Goal: Navigation & Orientation: Find specific page/section

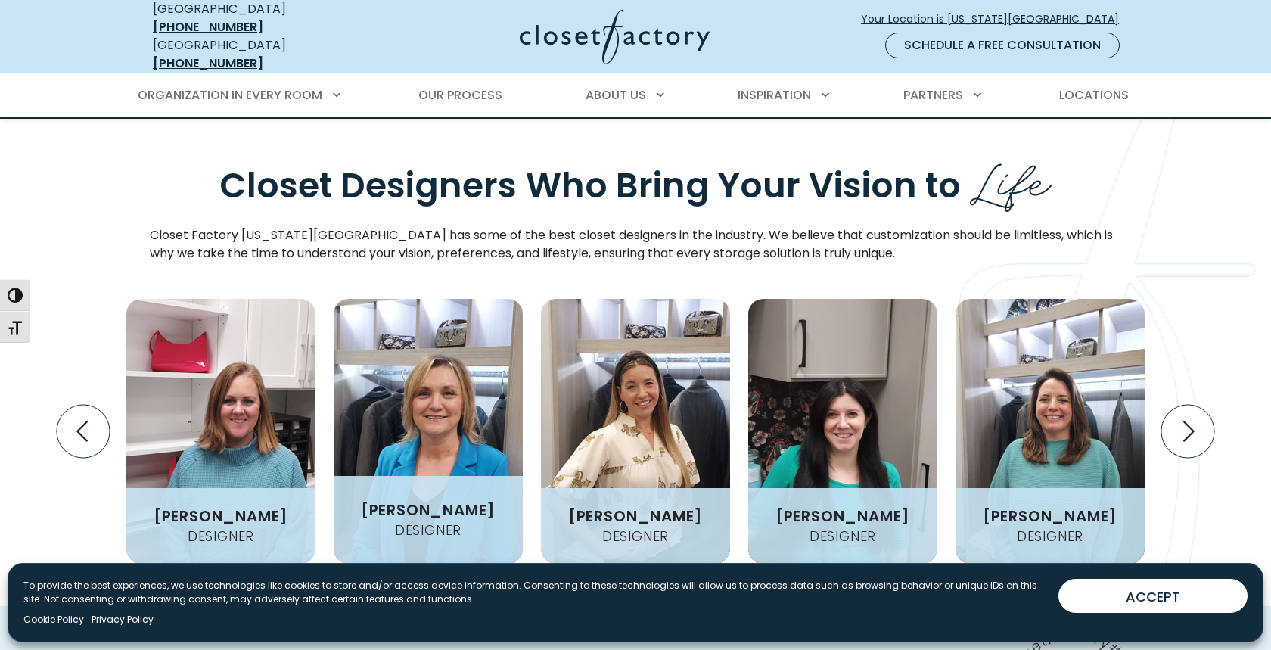
scroll to position [1764, 0]
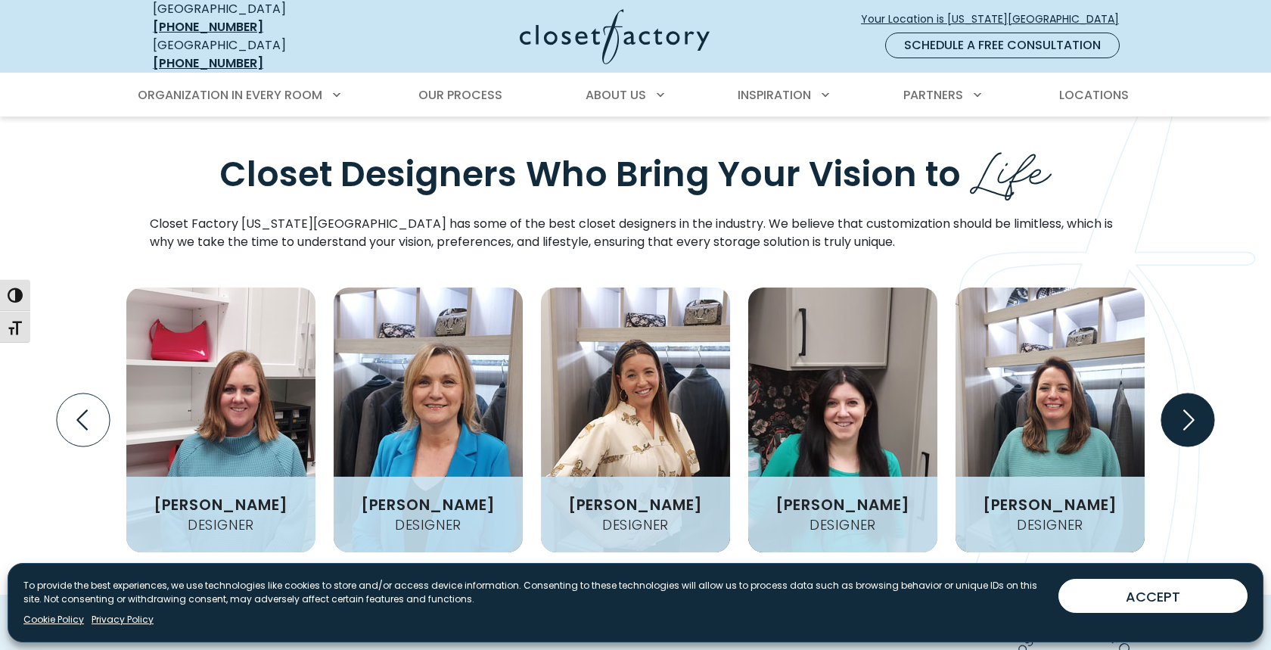
click at [1203, 393] on icon "Next slide" at bounding box center [1187, 419] width 53 height 53
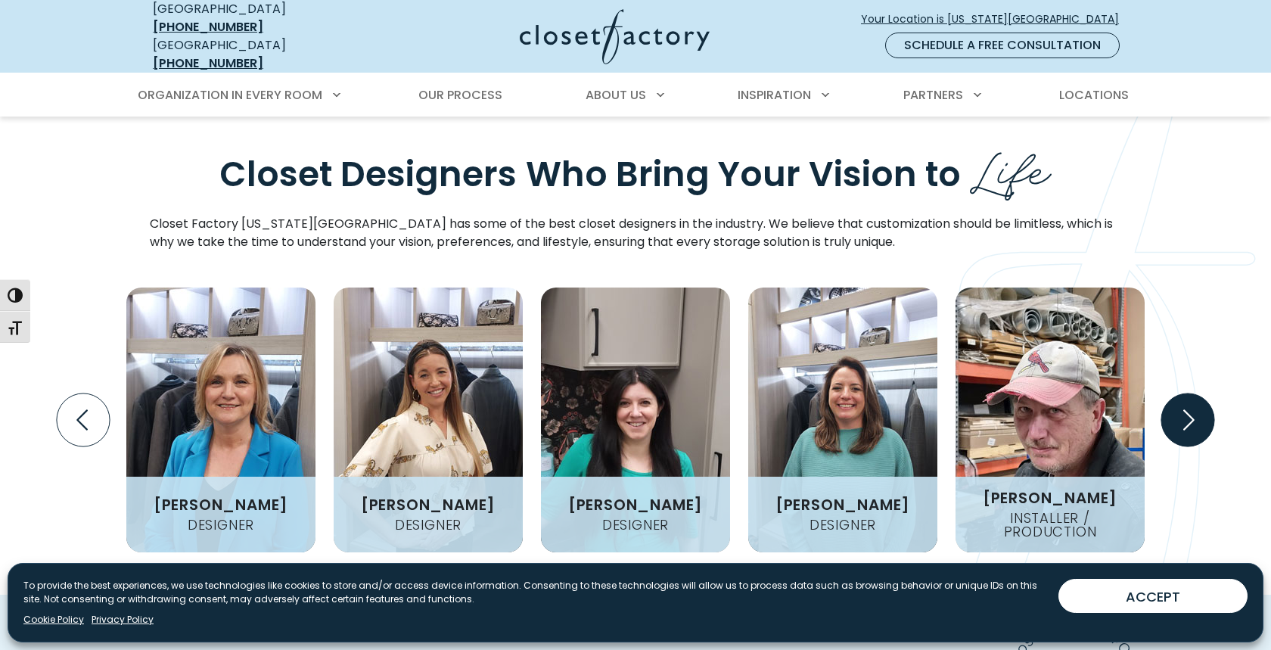
click at [1191, 409] on icon "Next slide" at bounding box center [1188, 419] width 11 height 20
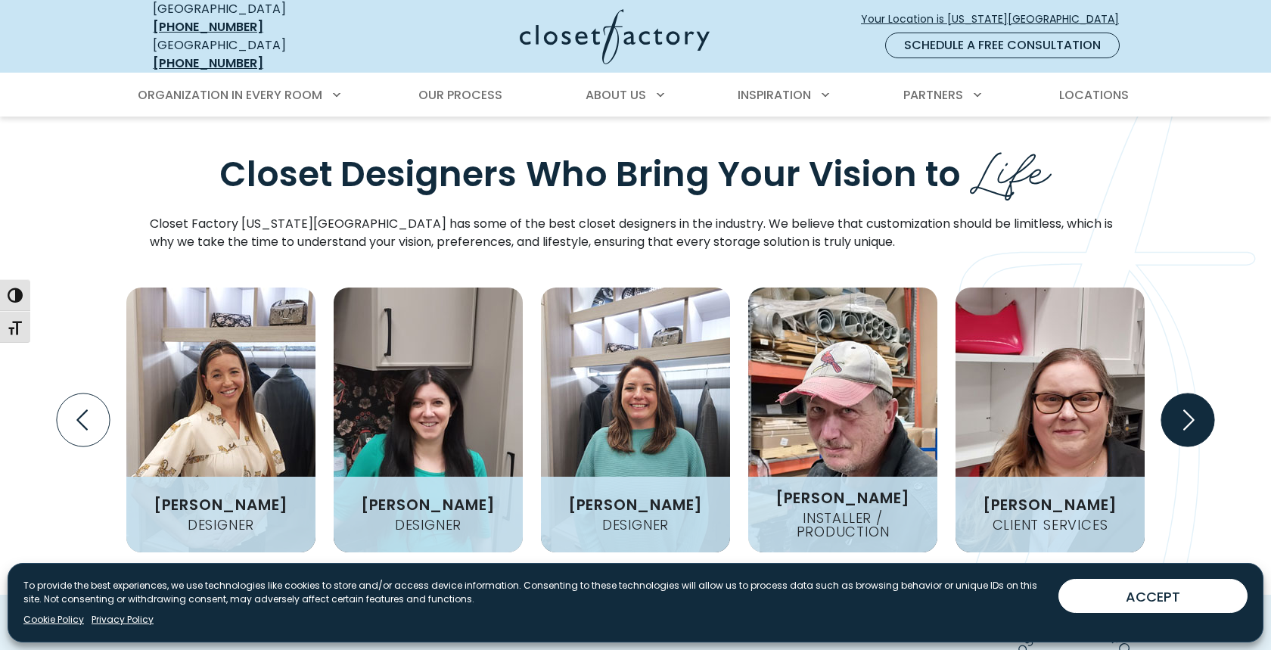
click at [1191, 409] on icon "Next slide" at bounding box center [1188, 419] width 11 height 20
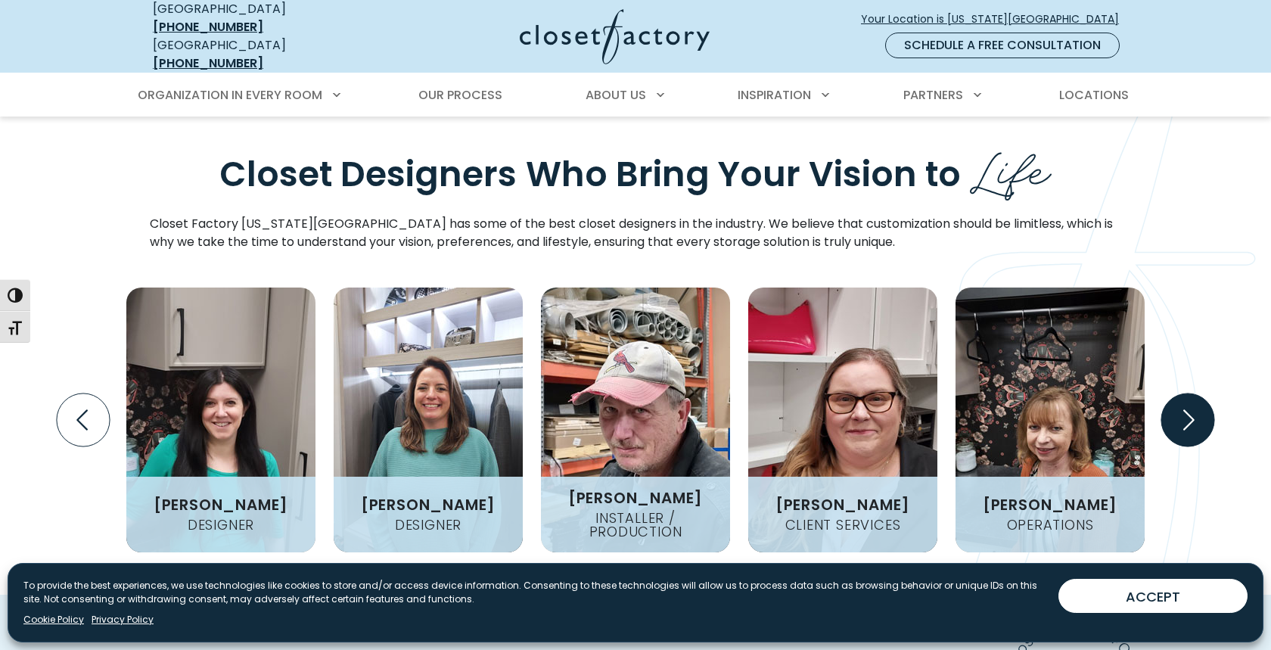
click at [1191, 409] on icon "Next slide" at bounding box center [1188, 419] width 11 height 20
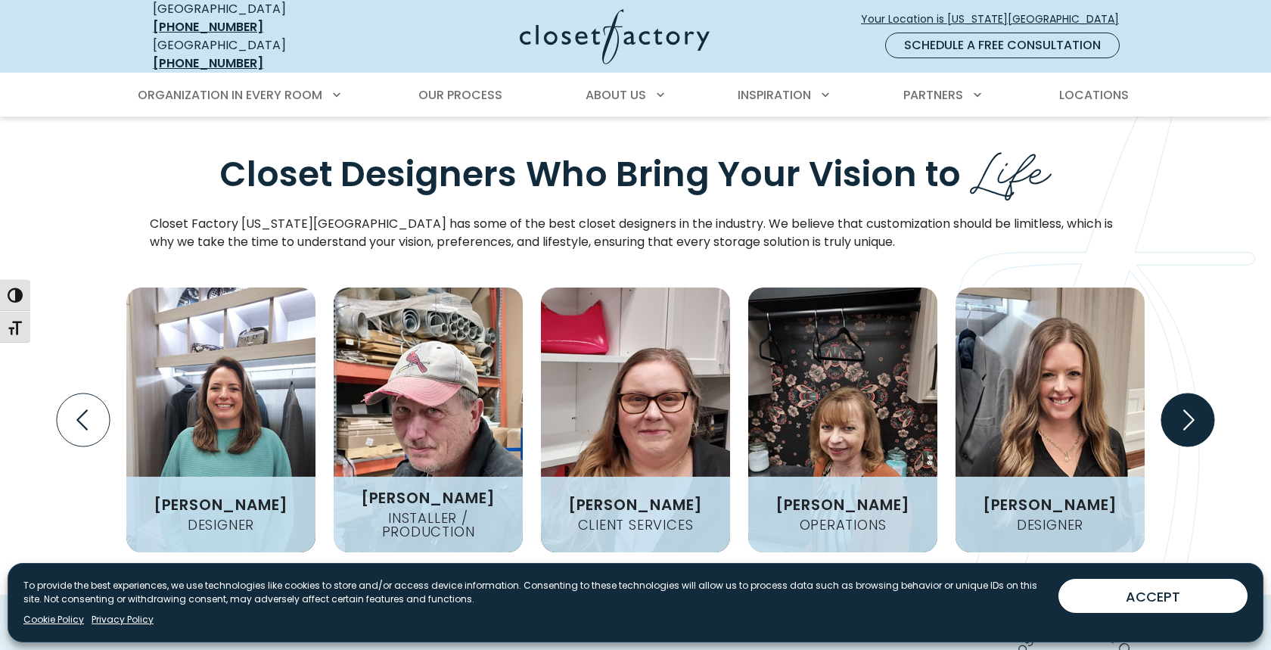
click at [1191, 409] on icon "Next slide" at bounding box center [1188, 419] width 11 height 20
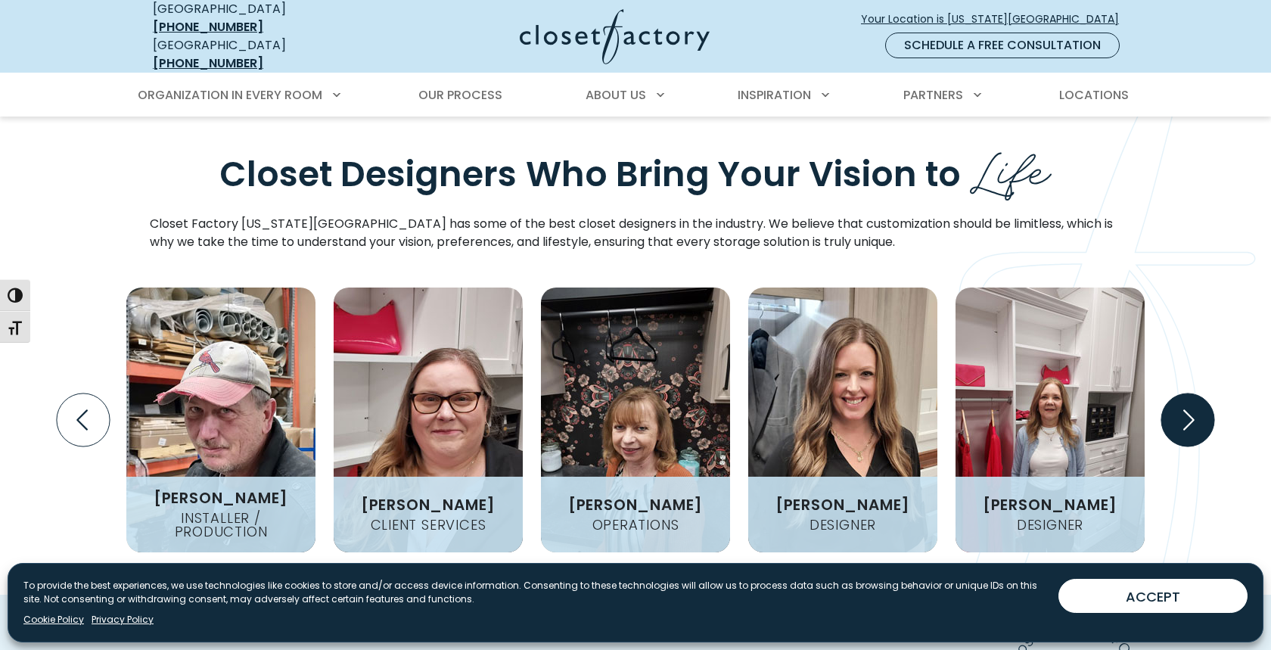
click at [1191, 409] on icon "Next slide" at bounding box center [1188, 419] width 11 height 20
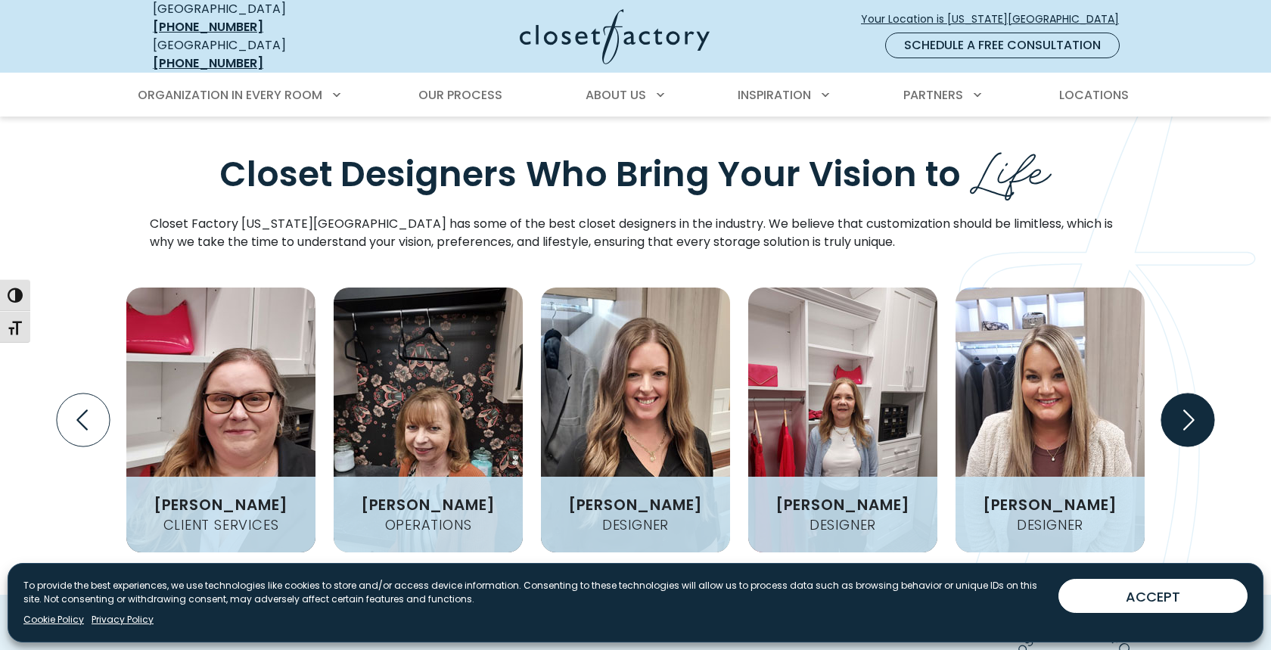
click at [1191, 409] on icon "Next slide" at bounding box center [1188, 419] width 11 height 20
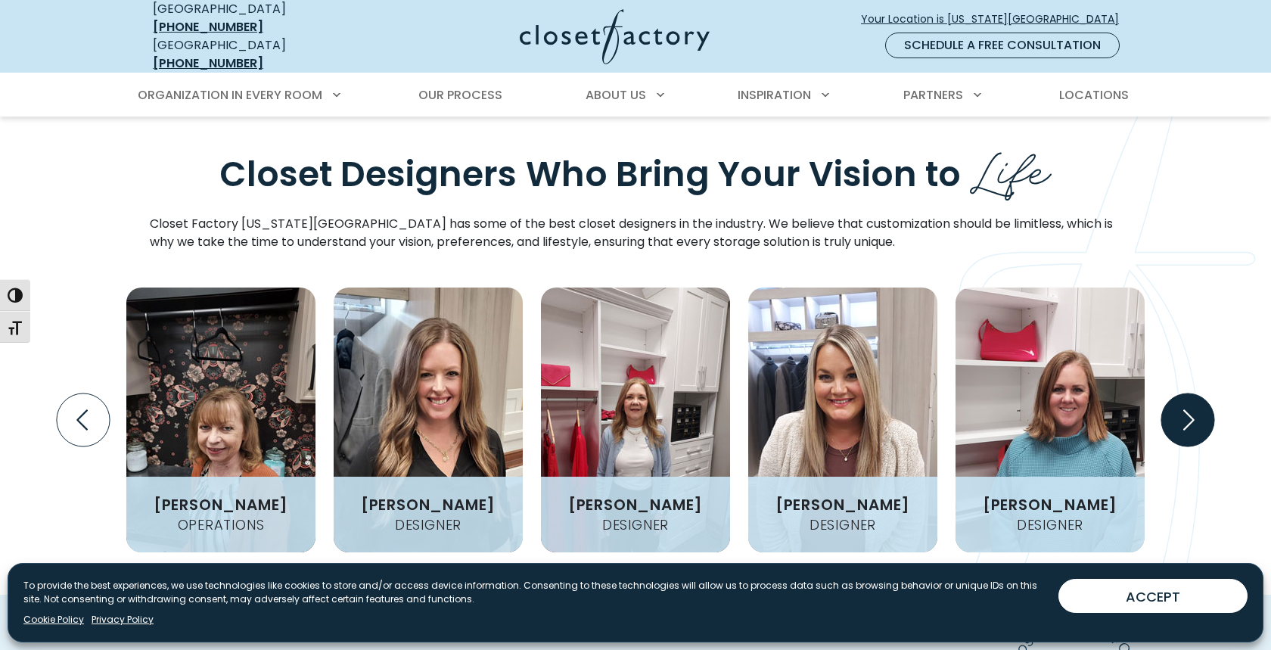
click at [1191, 409] on icon "Next slide" at bounding box center [1188, 419] width 11 height 20
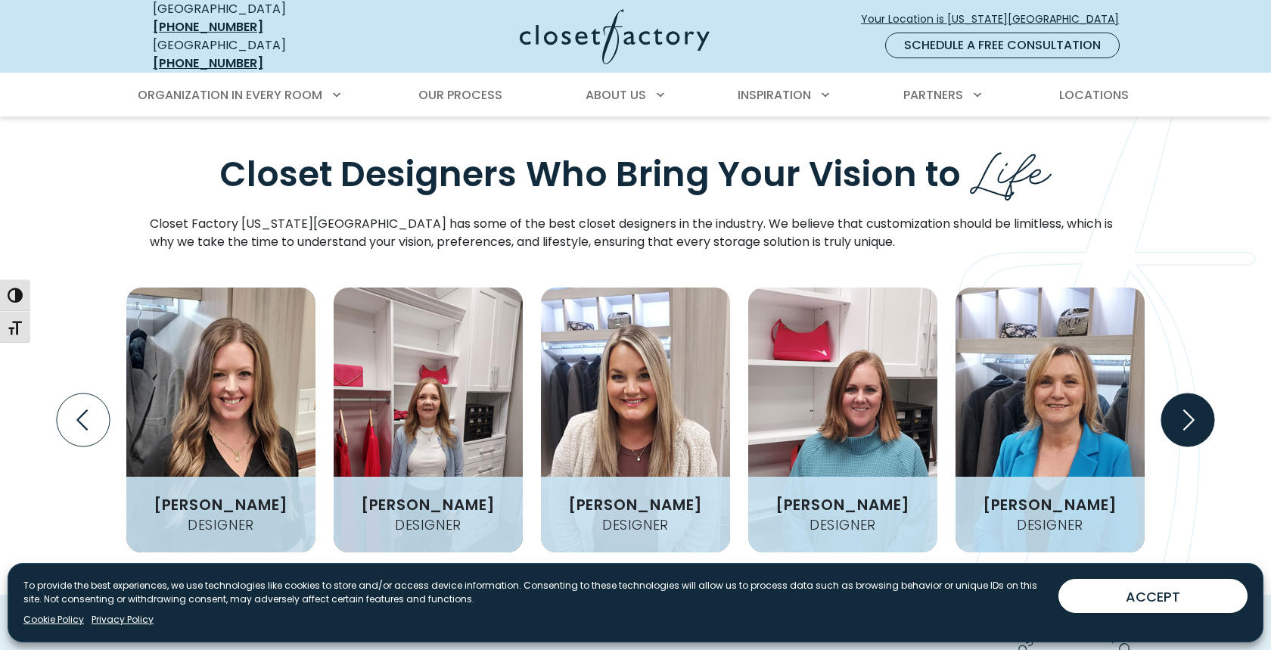
click at [1191, 409] on icon "Next slide" at bounding box center [1188, 419] width 11 height 20
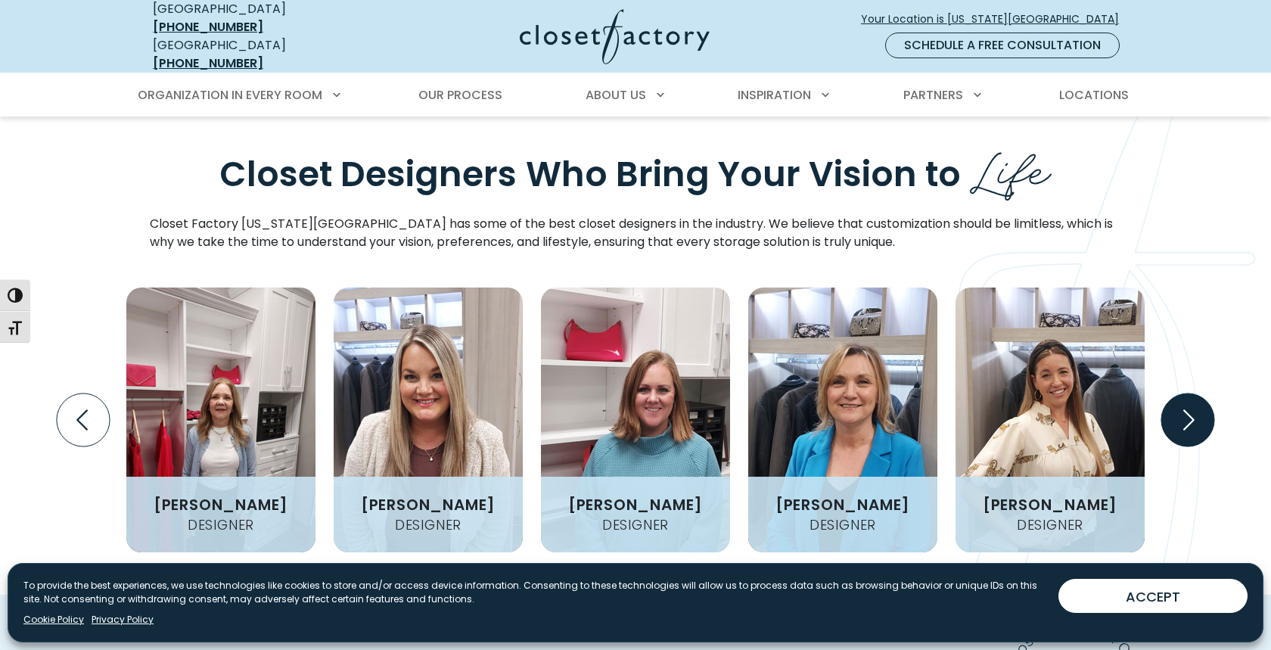
click at [1191, 409] on icon "Next slide" at bounding box center [1188, 419] width 11 height 20
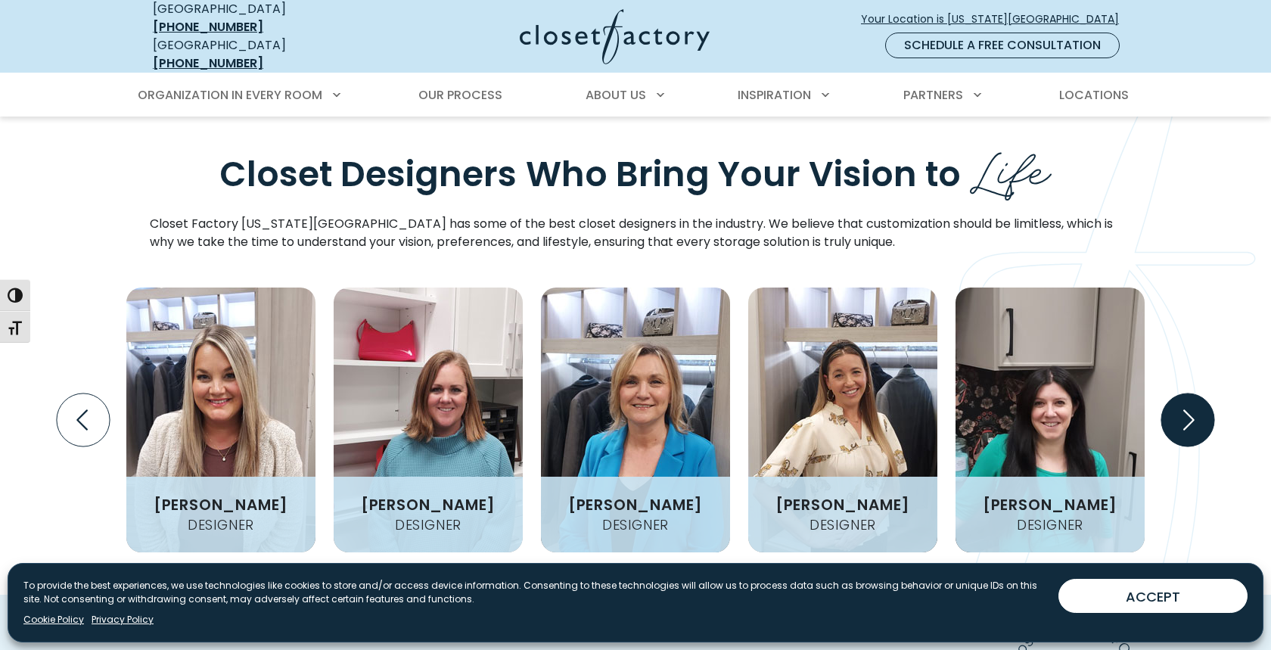
click at [1191, 409] on icon "Next slide" at bounding box center [1188, 419] width 11 height 20
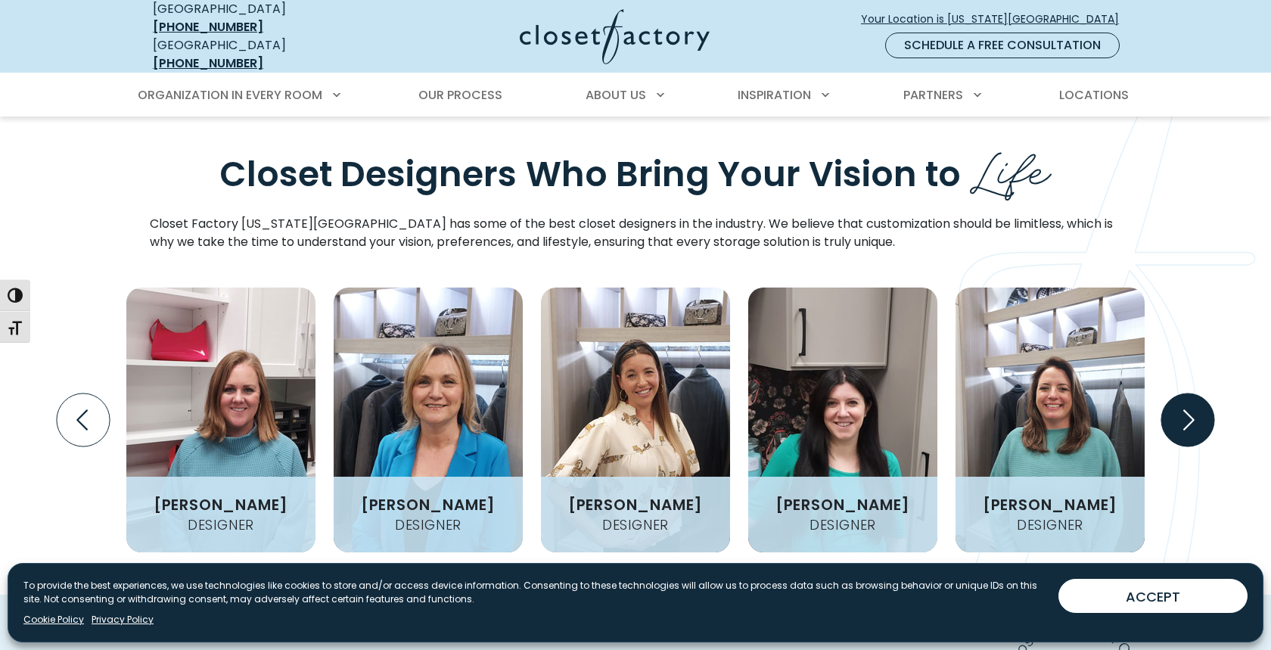
click at [1191, 409] on icon "Next slide" at bounding box center [1188, 419] width 11 height 20
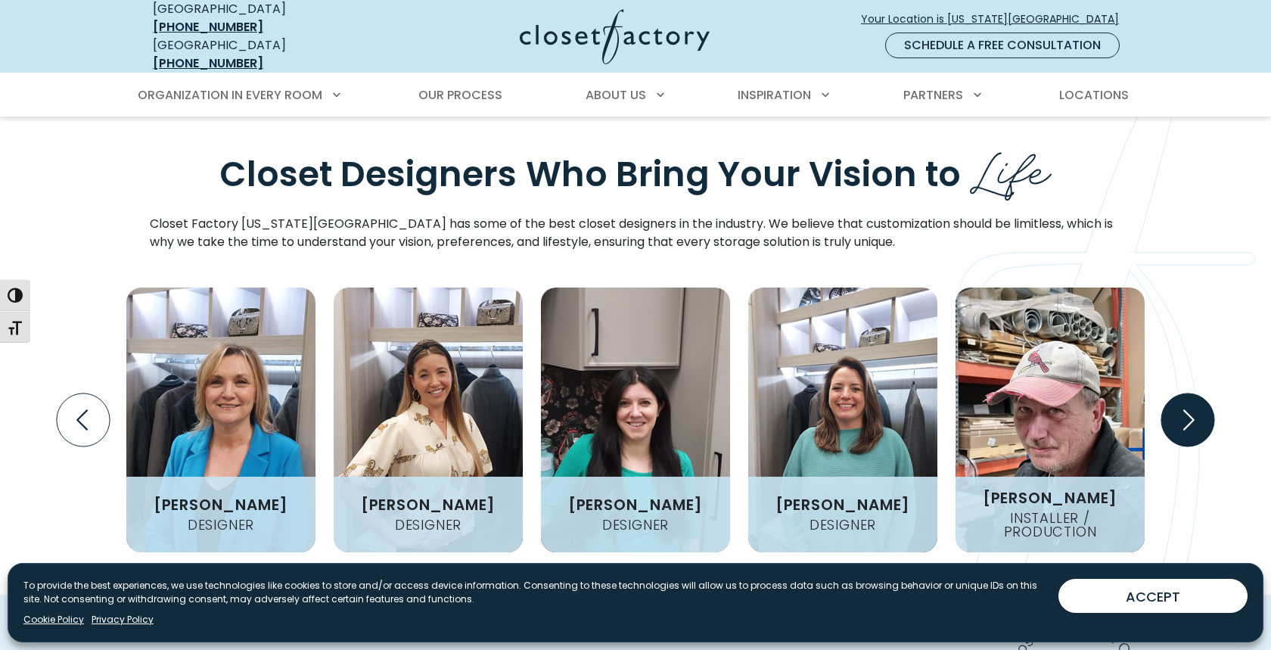
click at [1191, 409] on icon "Next slide" at bounding box center [1188, 419] width 11 height 20
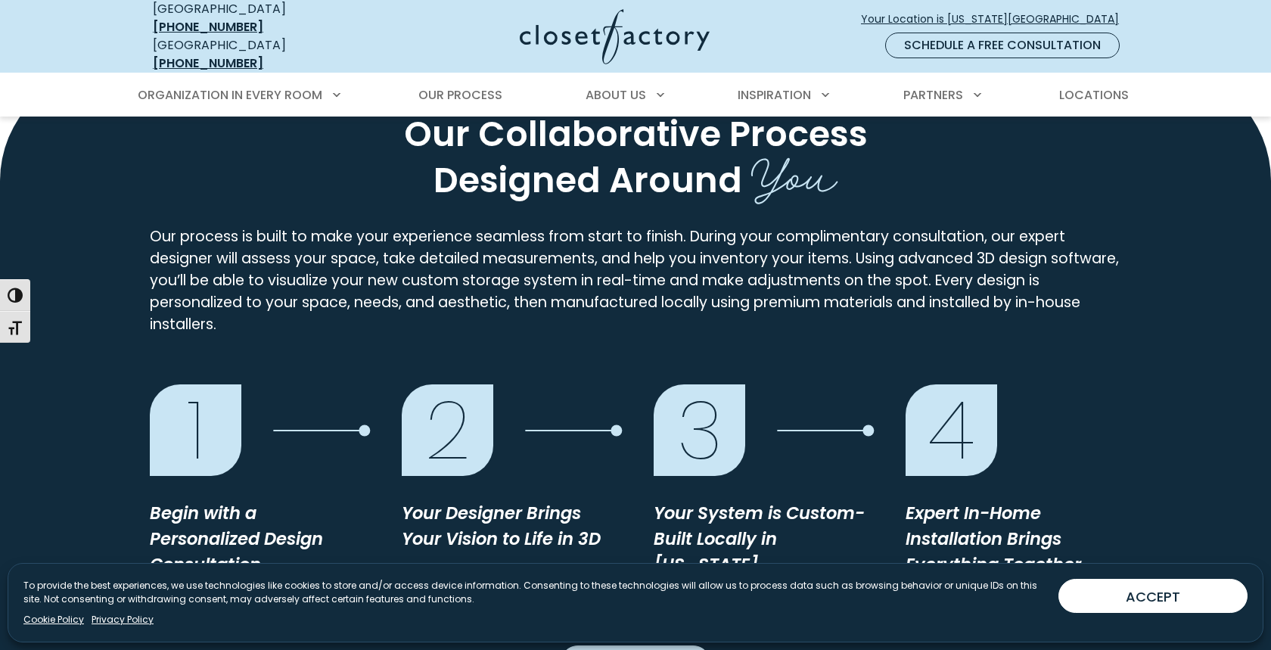
scroll to position [1146, 0]
click at [1033, 11] on span "Your Location is [US_STATE][GEOGRAPHIC_DATA]" at bounding box center [996, 19] width 270 height 16
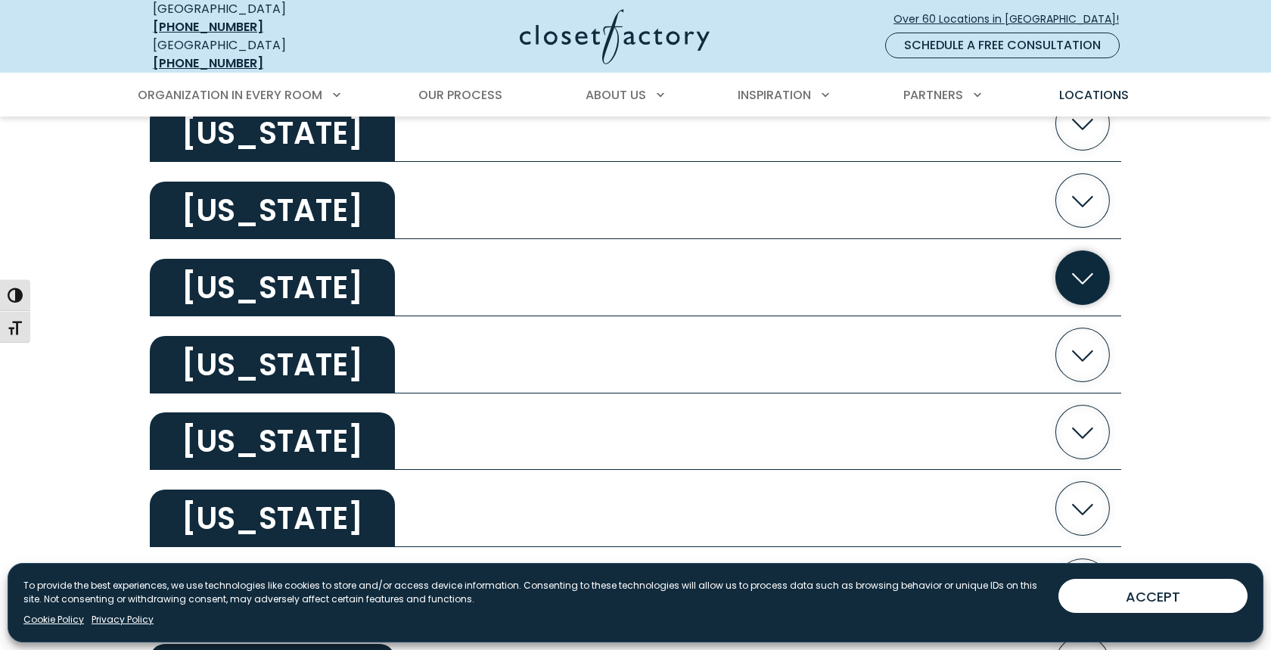
scroll to position [777, 0]
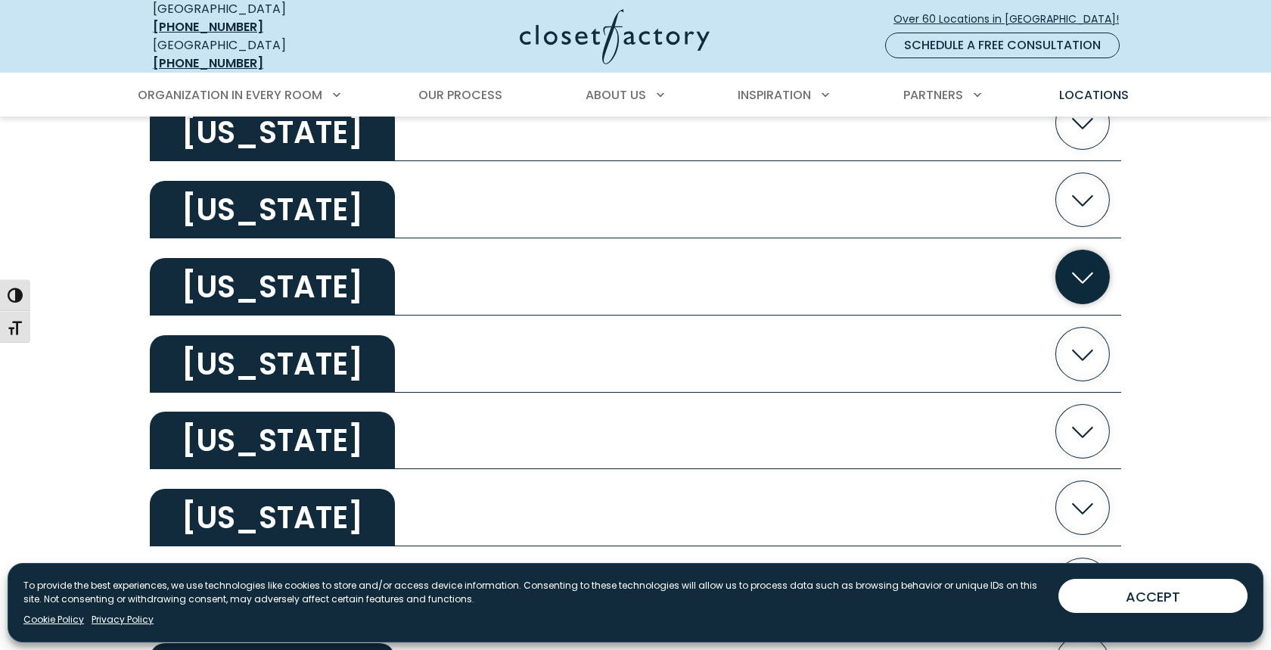
click at [1065, 269] on icon "button" at bounding box center [1083, 277] width 54 height 54
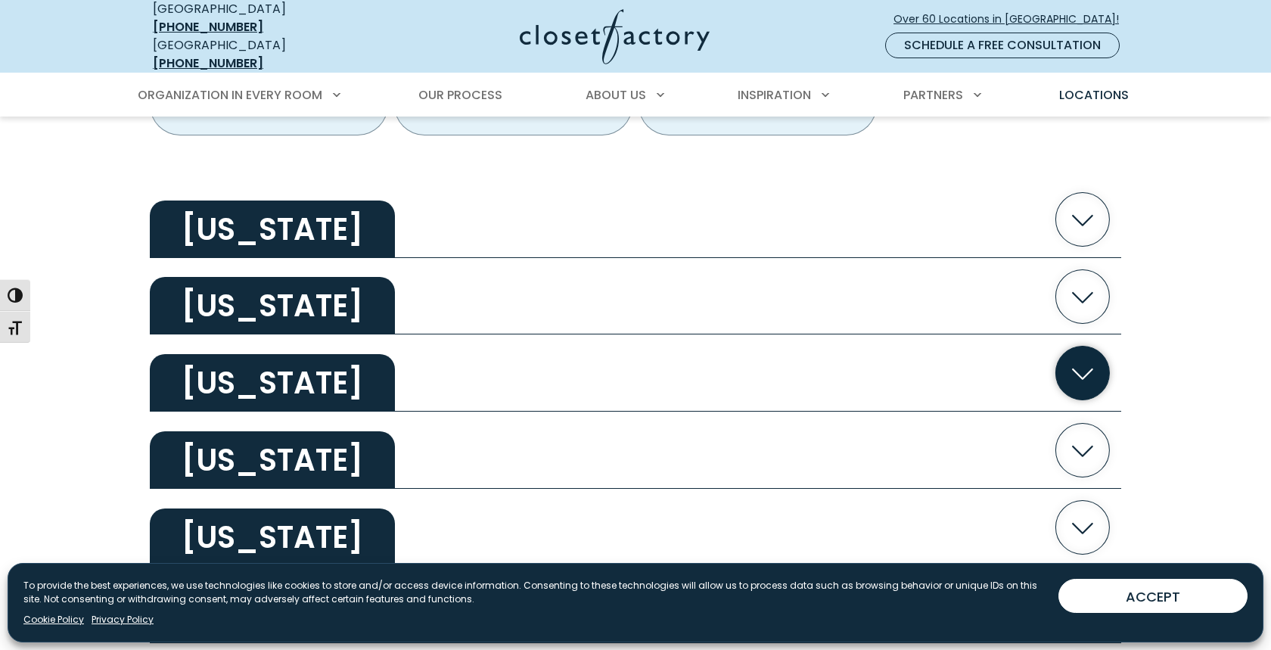
scroll to position [1362, 0]
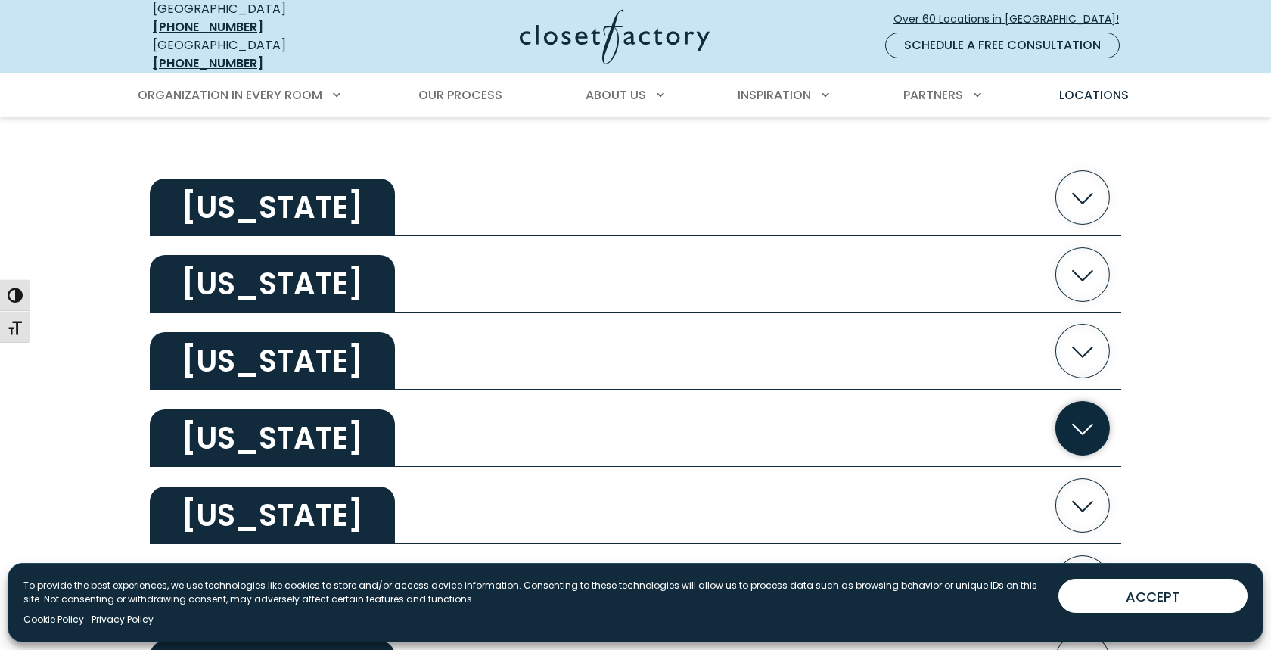
click at [1061, 402] on icon "button" at bounding box center [1083, 429] width 54 height 54
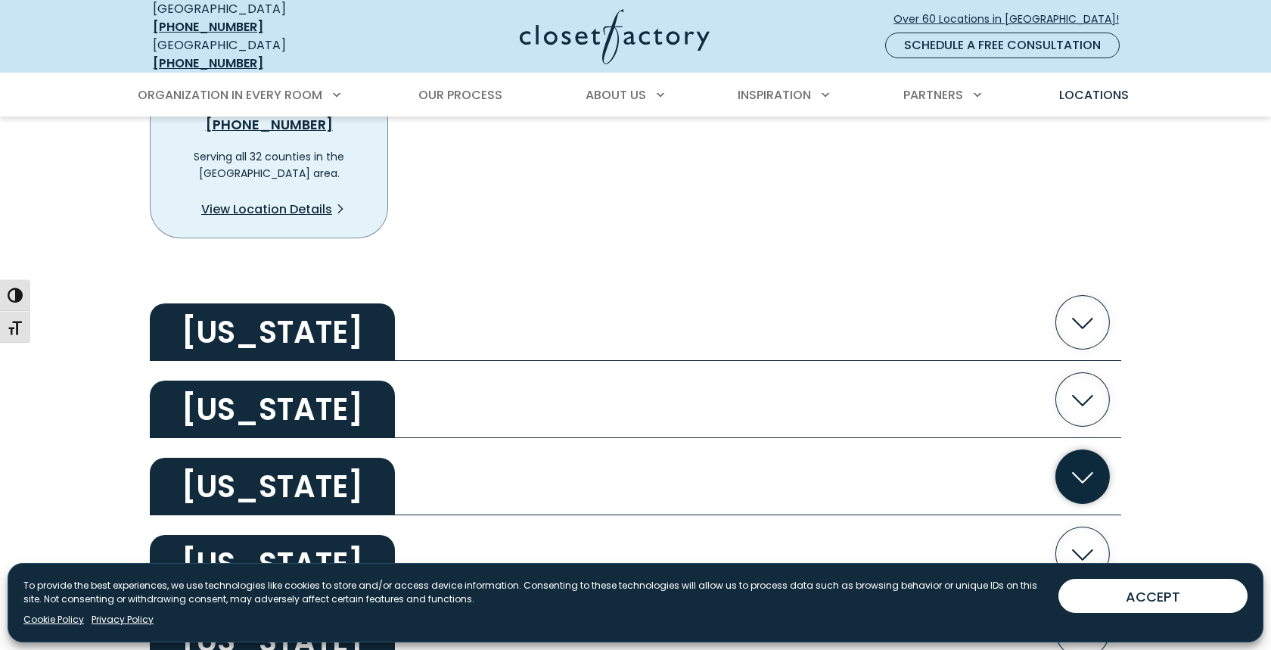
scroll to position [1878, 0]
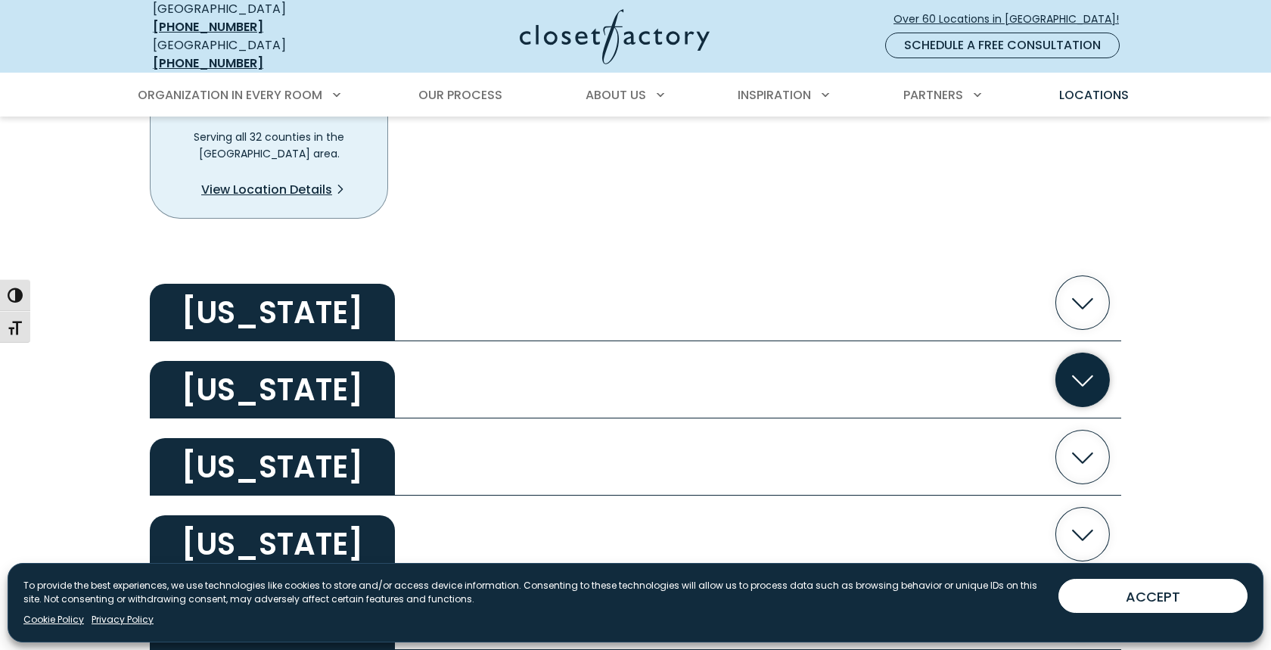
click at [1086, 353] on icon "button" at bounding box center [1083, 380] width 54 height 54
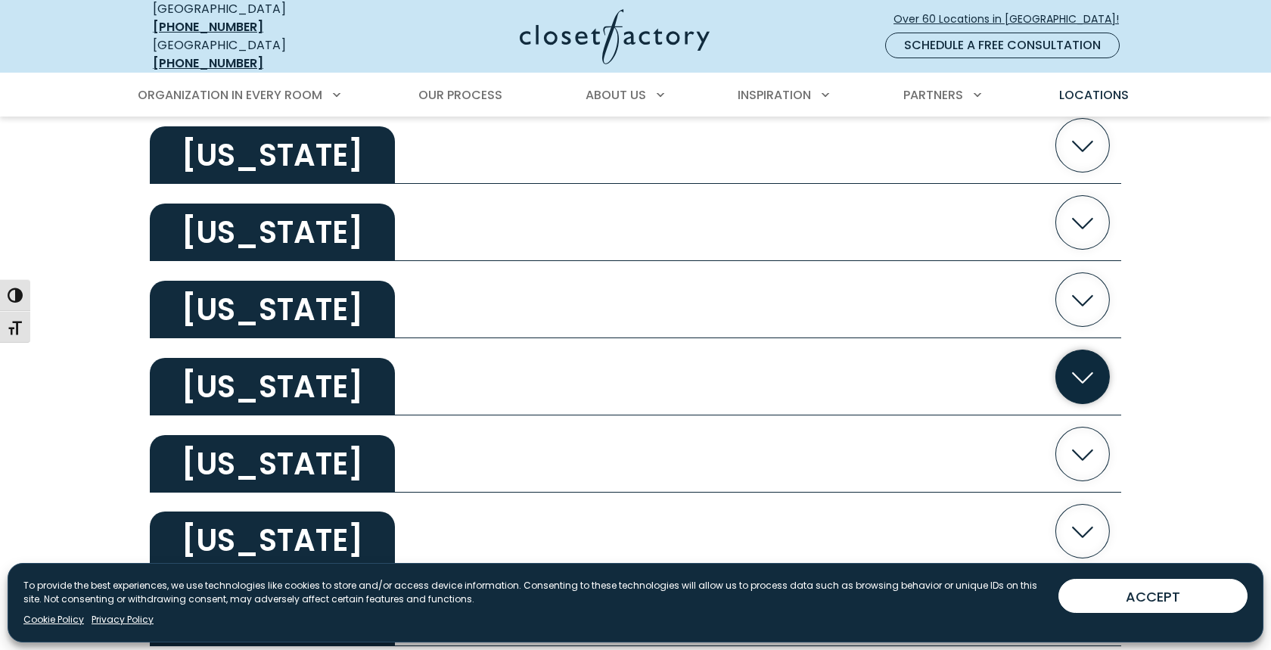
scroll to position [2626, 0]
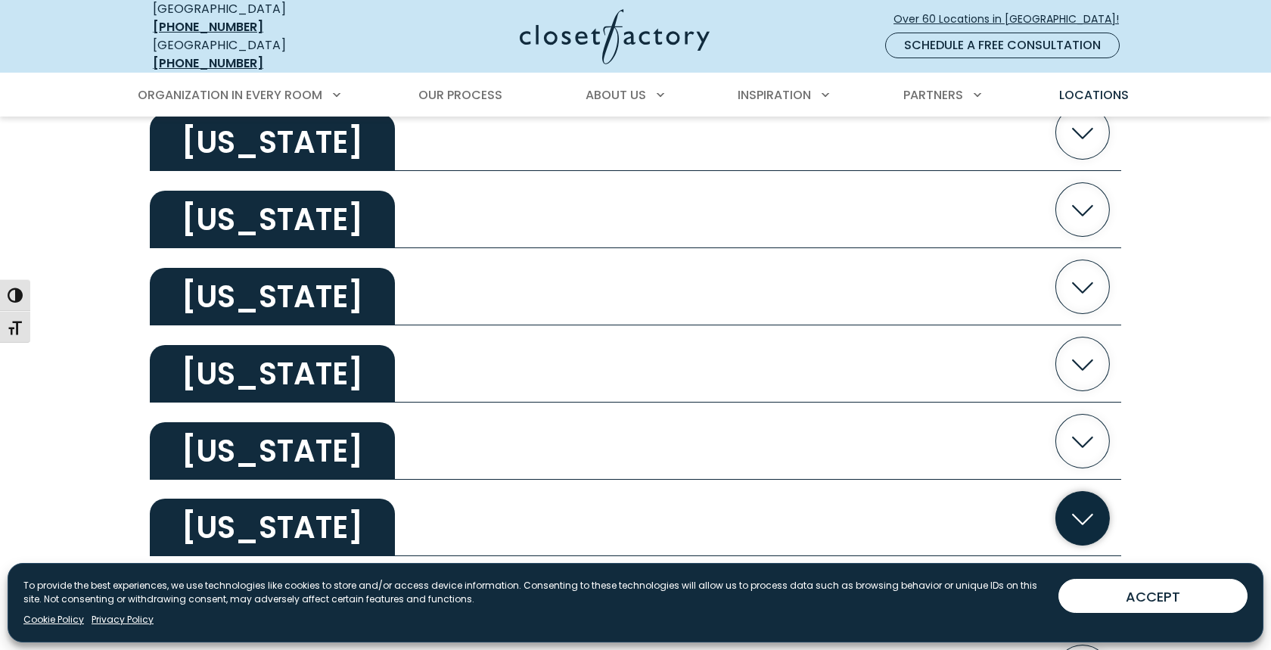
click at [1071, 491] on icon "button" at bounding box center [1083, 518] width 54 height 54
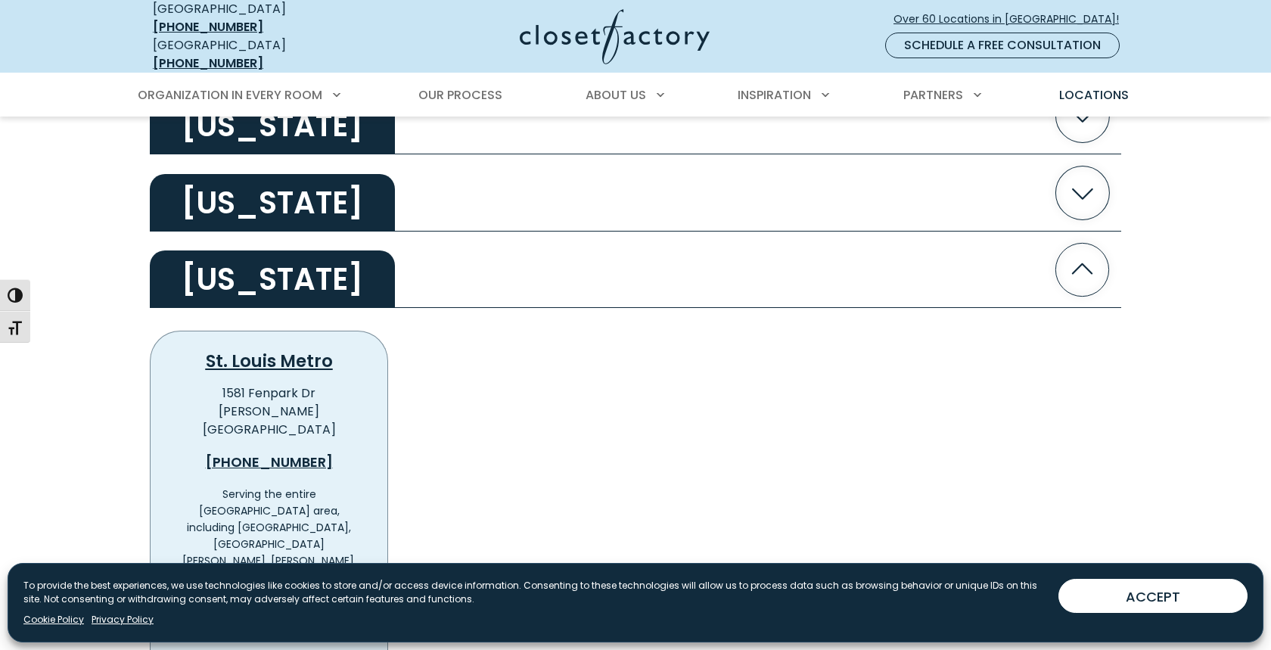
scroll to position [2912, 0]
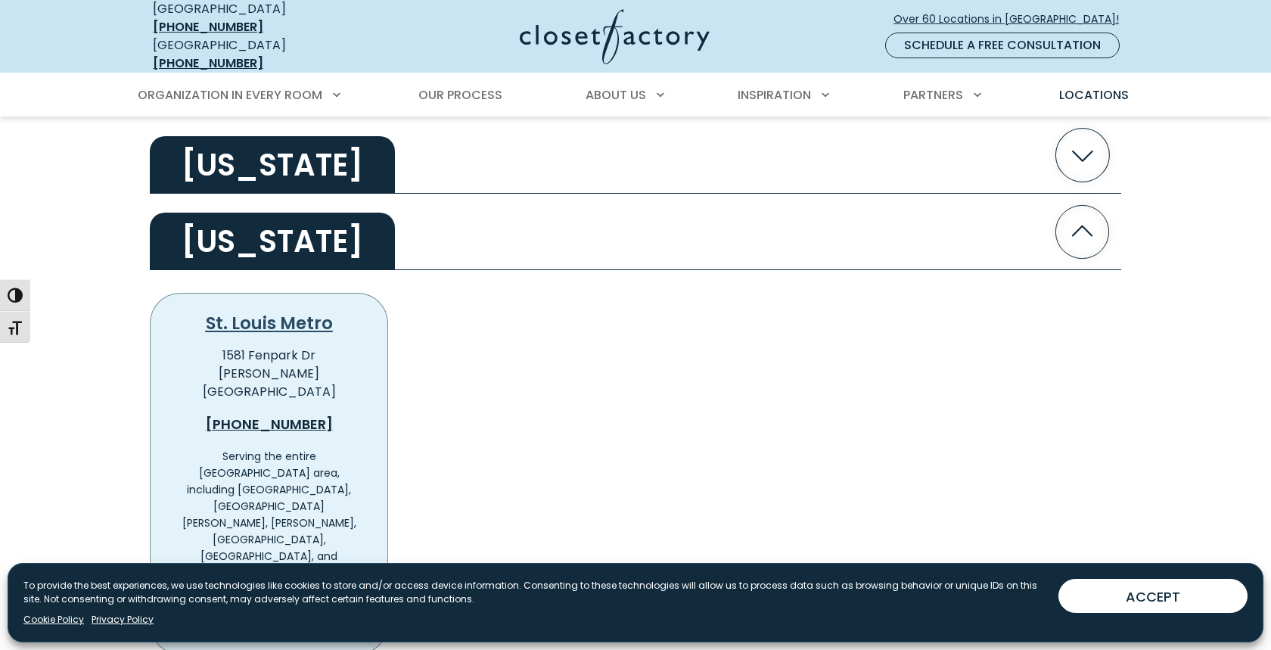
click at [282, 311] on link "St. Louis Metro" at bounding box center [269, 323] width 127 height 24
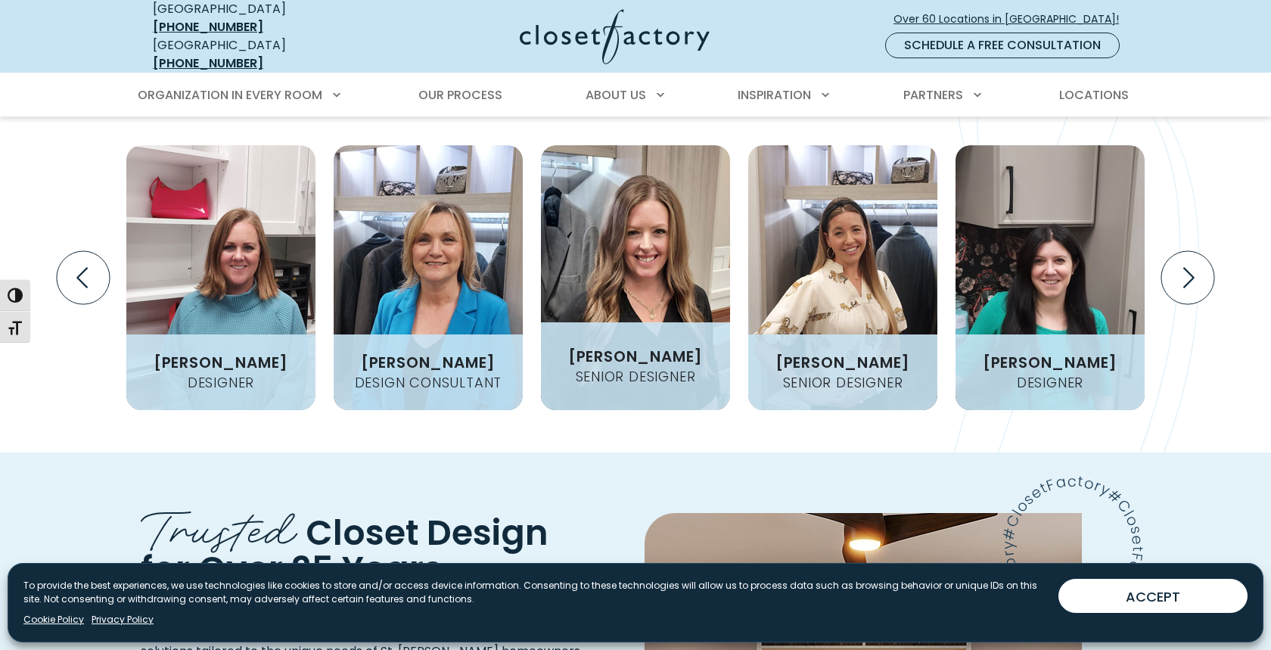
scroll to position [1991, 0]
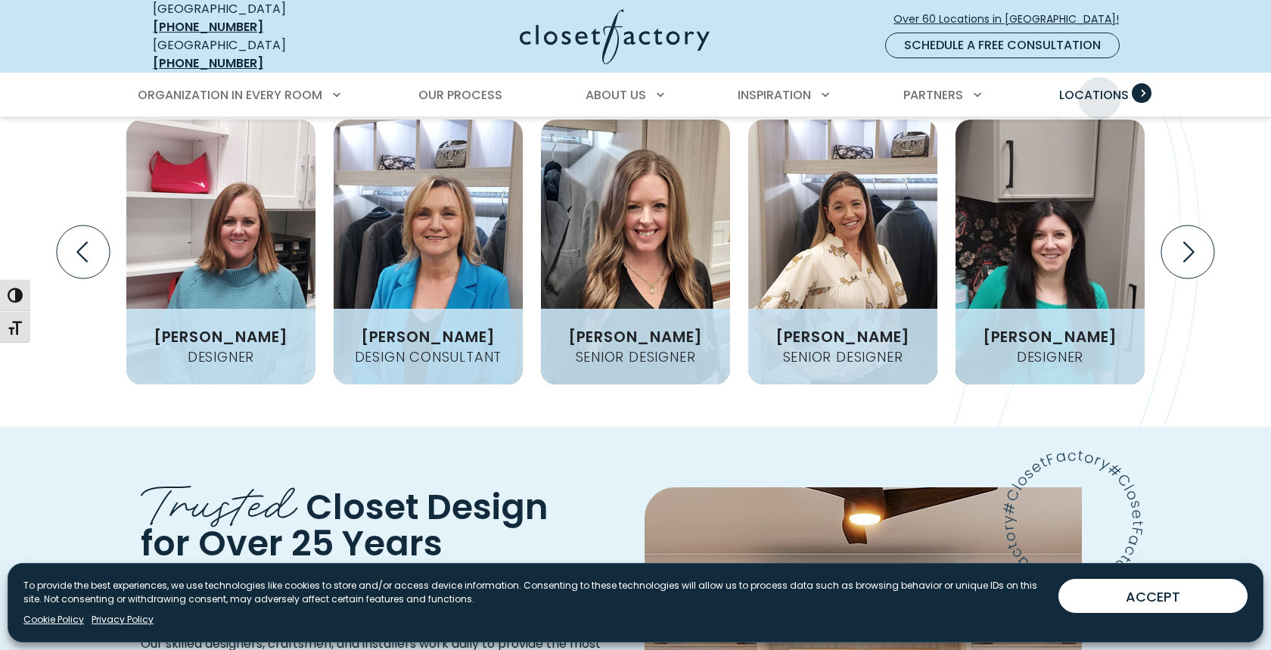
click at [1099, 87] on span "Locations" at bounding box center [1094, 94] width 70 height 17
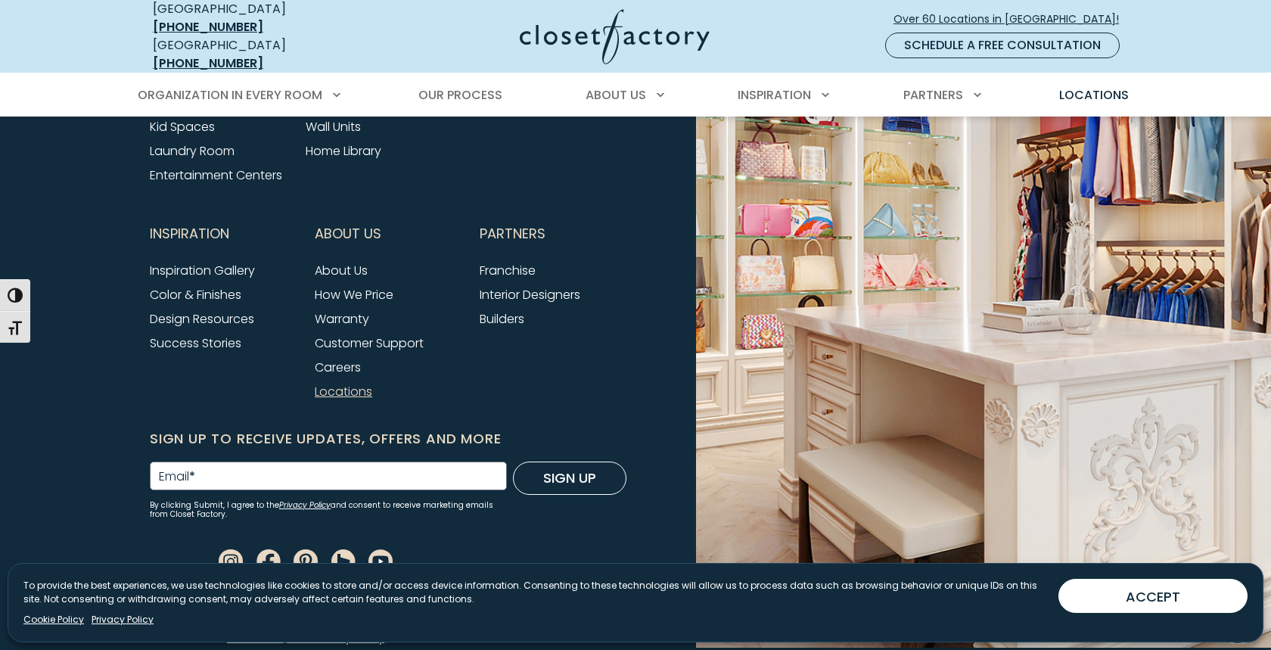
scroll to position [3874, 0]
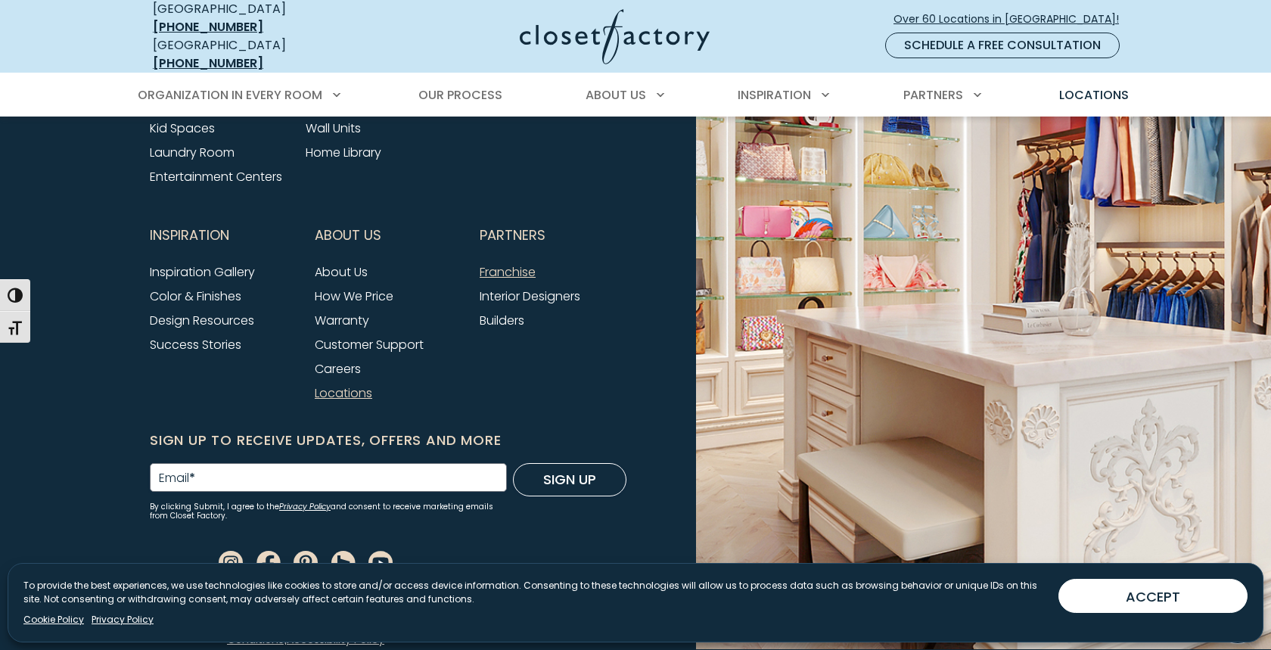
click at [490, 265] on link "Franchise" at bounding box center [508, 271] width 56 height 17
